Goal: Task Accomplishment & Management: Manage account settings

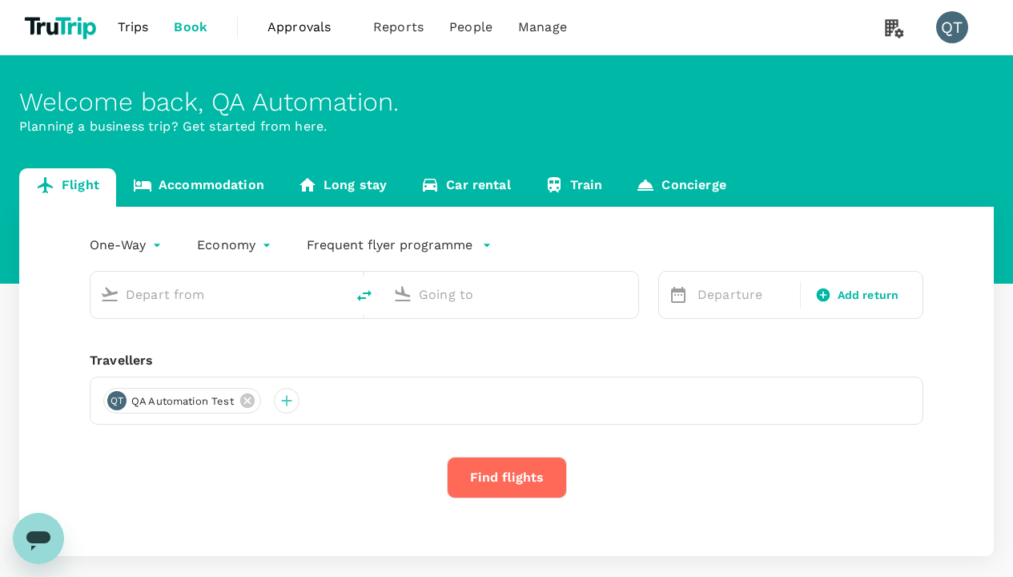
type input "economy-premium-economy"
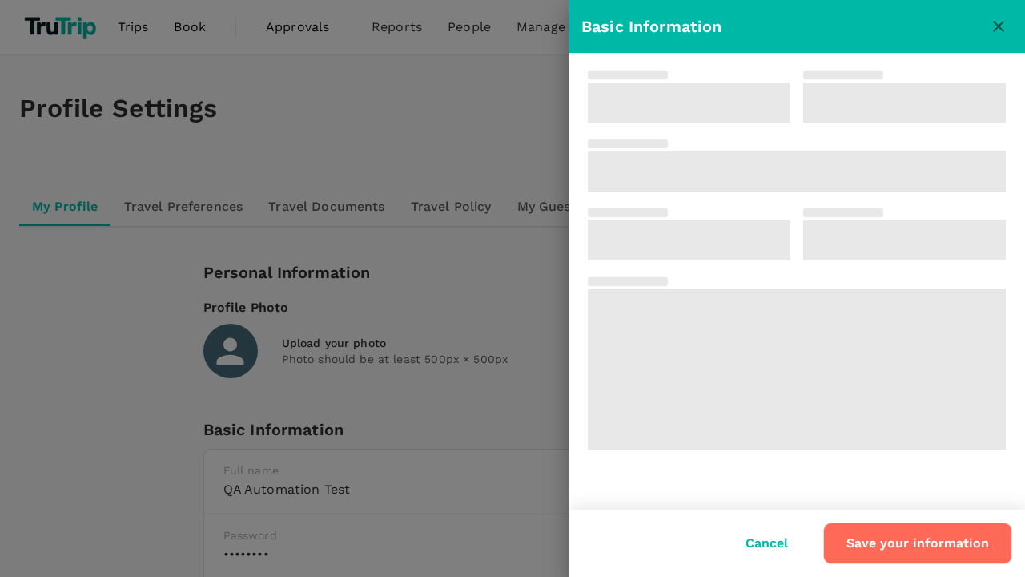
type input "Test"
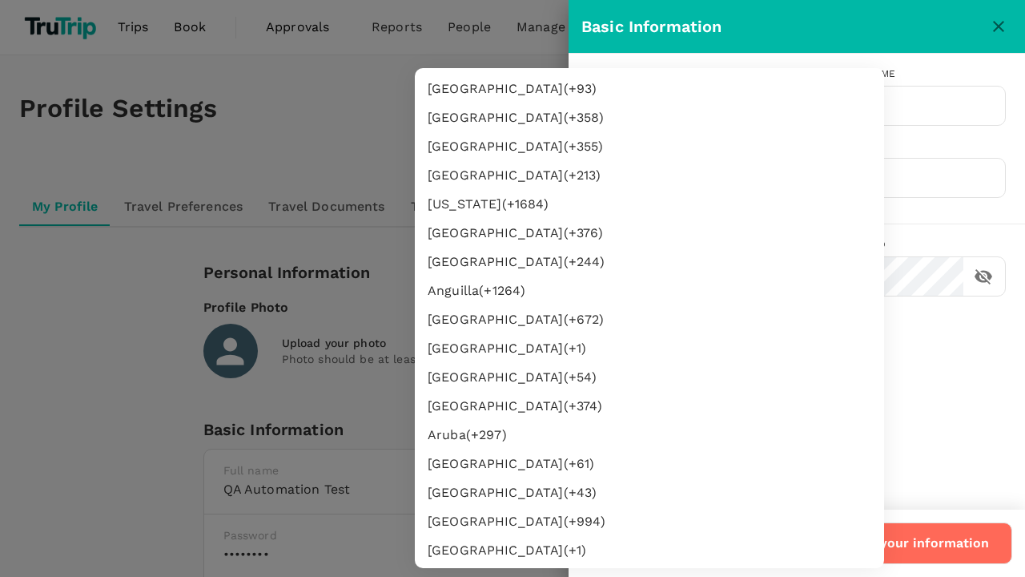
type input "62"
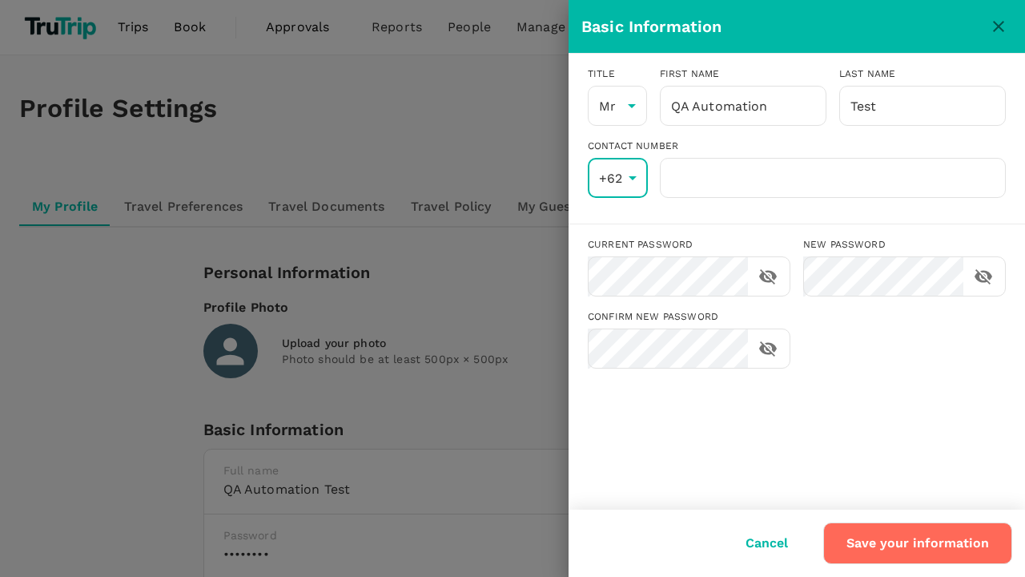
scroll to position [2947, 0]
click at [832, 178] on input "number" at bounding box center [833, 178] width 346 height 40
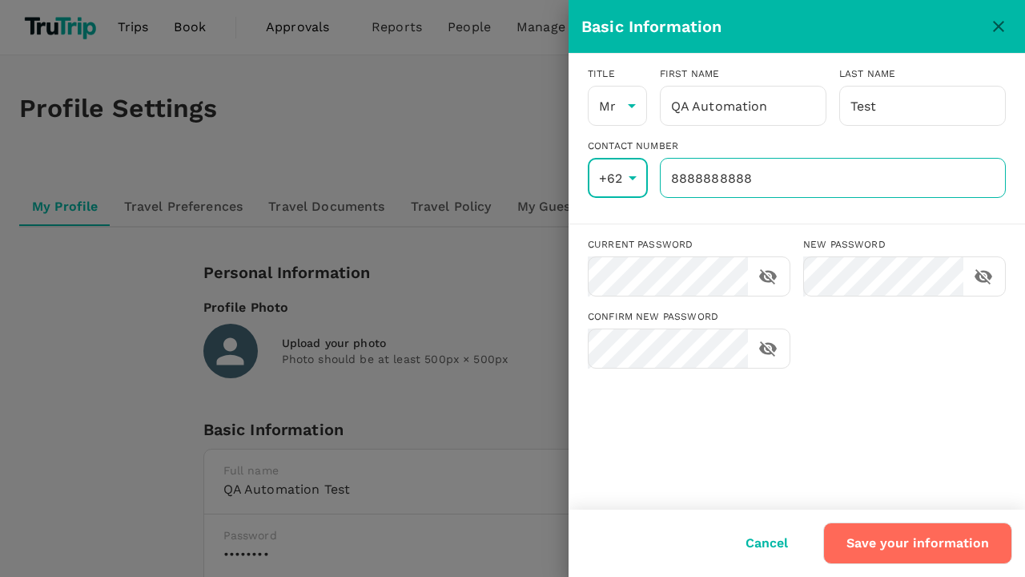
type input "8888888888"
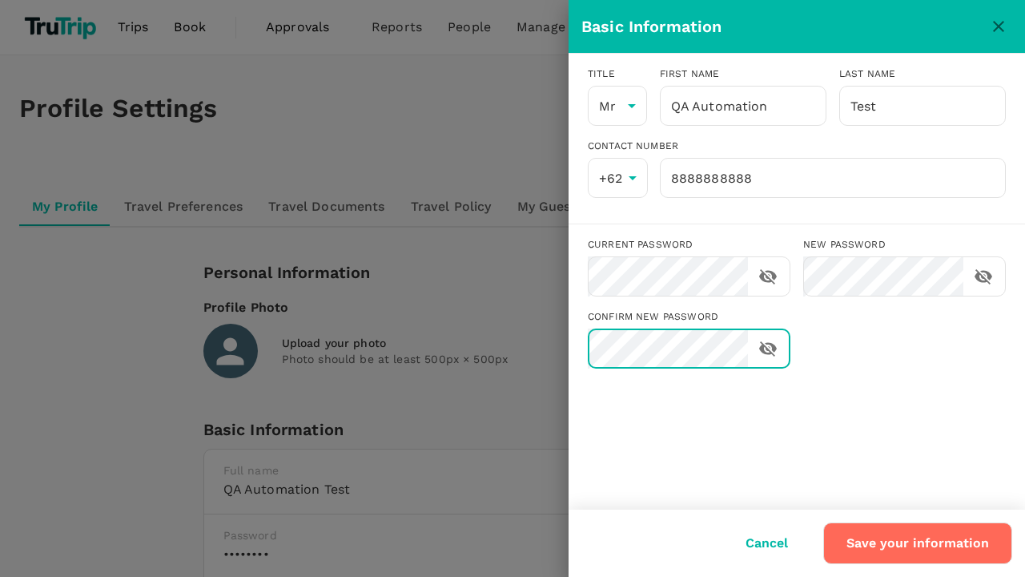
click at [919, 543] on button "Save your information" at bounding box center [917, 543] width 189 height 42
